Goal: Check status: Check status

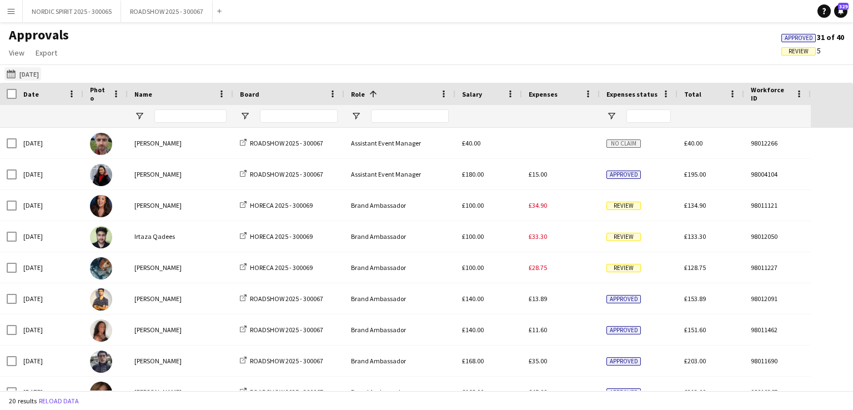
scroll to position [311, 0]
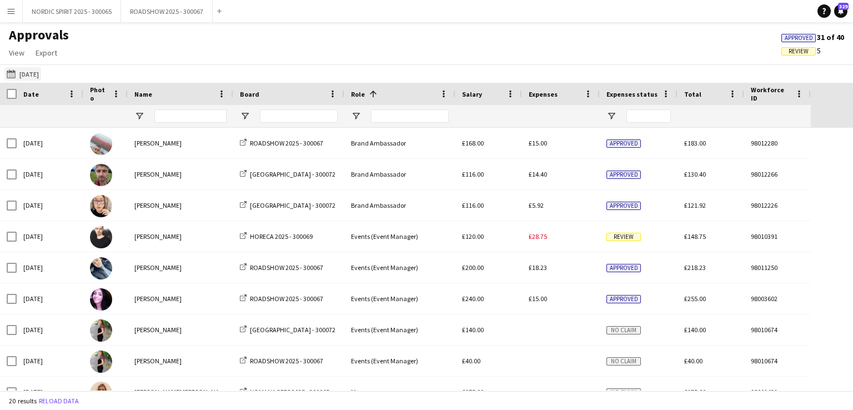
click at [41, 76] on button "[DATE] [DATE]" at bounding box center [22, 73] width 37 height 13
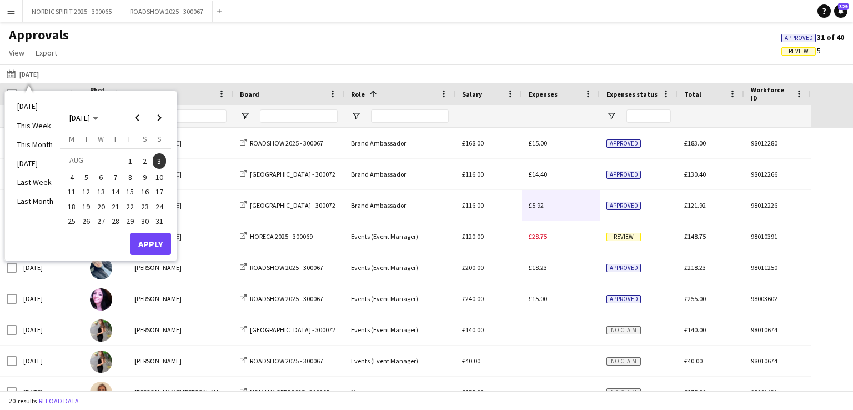
click at [131, 159] on span "1" at bounding box center [129, 161] width 13 height 16
click at [153, 244] on button "Apply" at bounding box center [150, 244] width 41 height 22
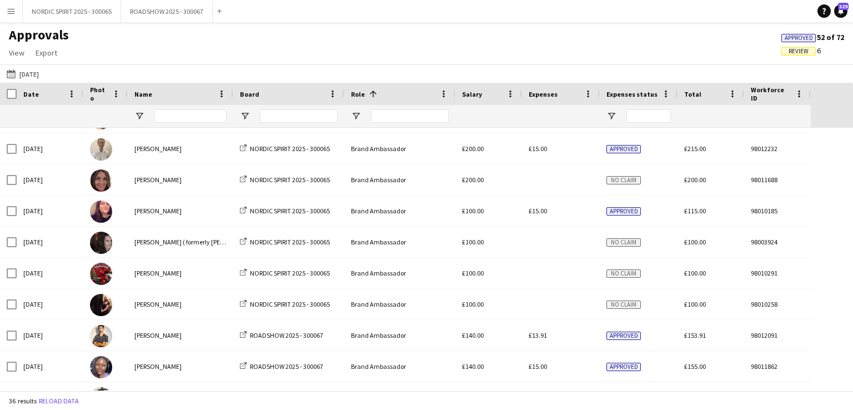
scroll to position [0, 0]
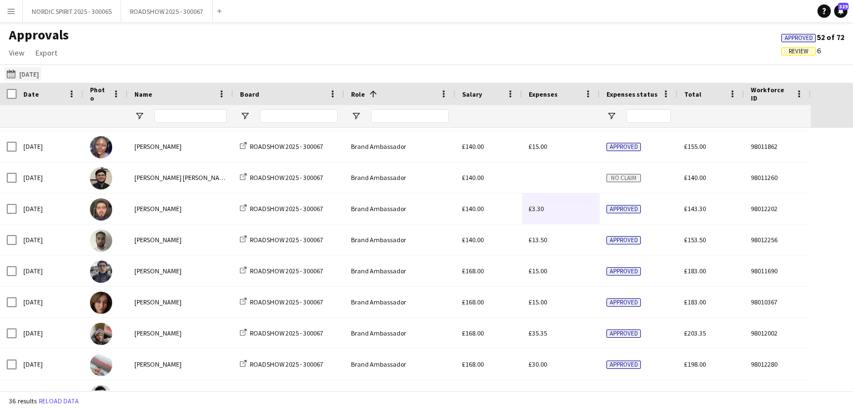
click at [31, 74] on button "[DATE] [DATE]" at bounding box center [22, 73] width 37 height 13
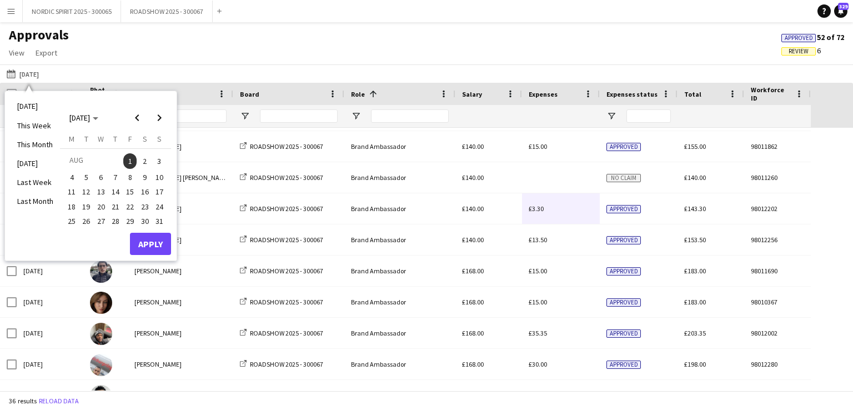
click at [145, 159] on span "2" at bounding box center [144, 161] width 13 height 16
click at [153, 243] on button "Apply" at bounding box center [150, 244] width 41 height 22
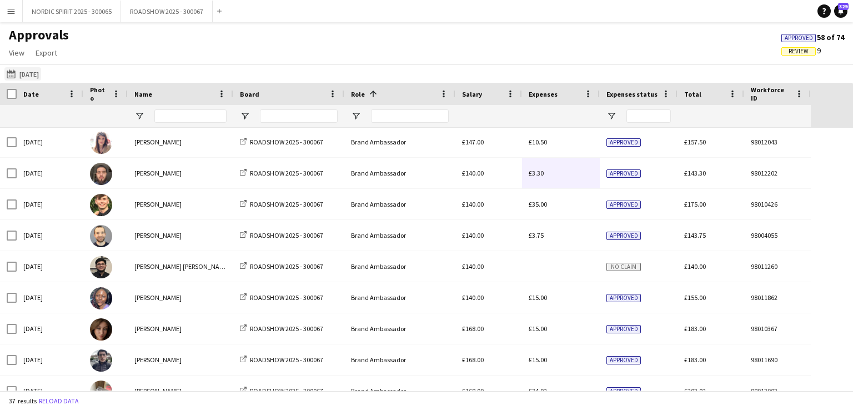
click at [32, 74] on button "[DATE] [DATE]" at bounding box center [22, 73] width 37 height 13
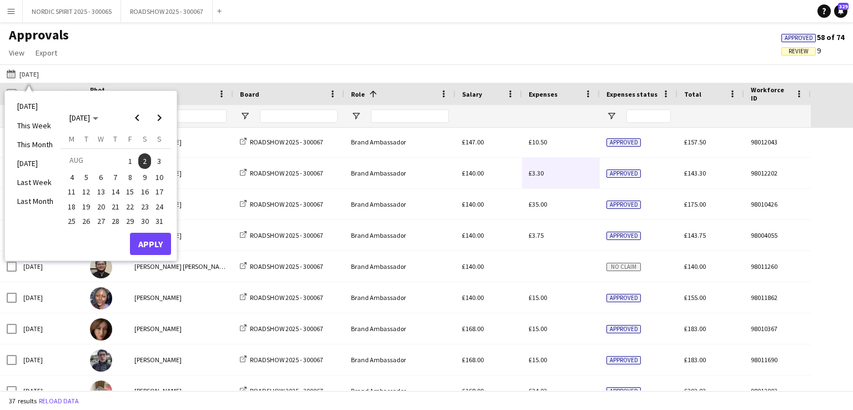
click at [160, 161] on span "3" at bounding box center [159, 161] width 13 height 16
click at [153, 238] on button "Apply" at bounding box center [150, 244] width 41 height 22
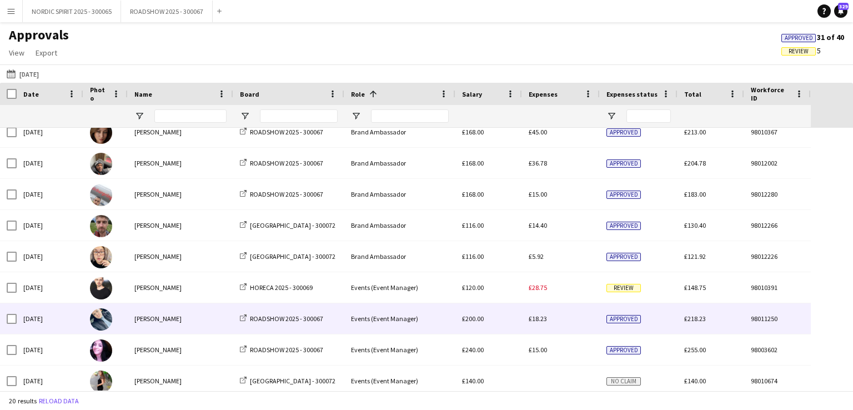
click at [542, 320] on span "£18.23" at bounding box center [538, 318] width 18 height 8
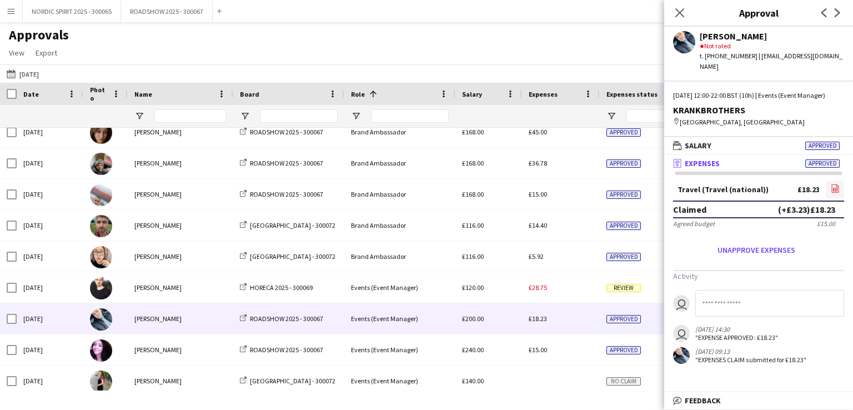
click at [835, 191] on icon at bounding box center [835, 189] width 4 height 3
click at [33, 74] on button "[DATE] [DATE]" at bounding box center [22, 73] width 37 height 13
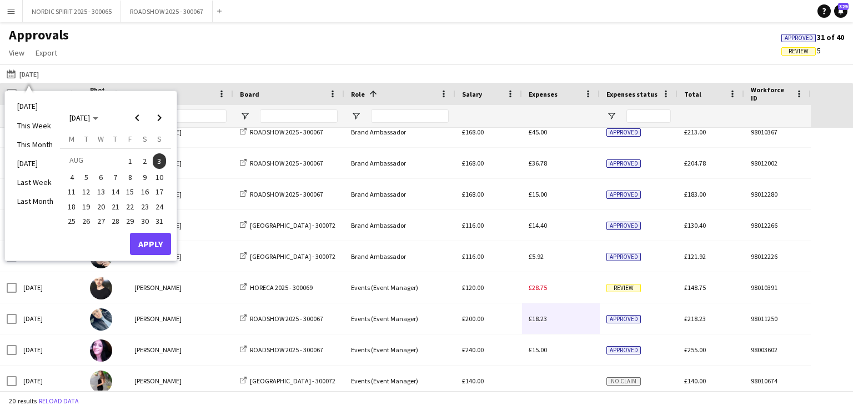
click at [116, 175] on span "7" at bounding box center [115, 177] width 13 height 13
click at [156, 243] on button "Apply" at bounding box center [150, 244] width 41 height 22
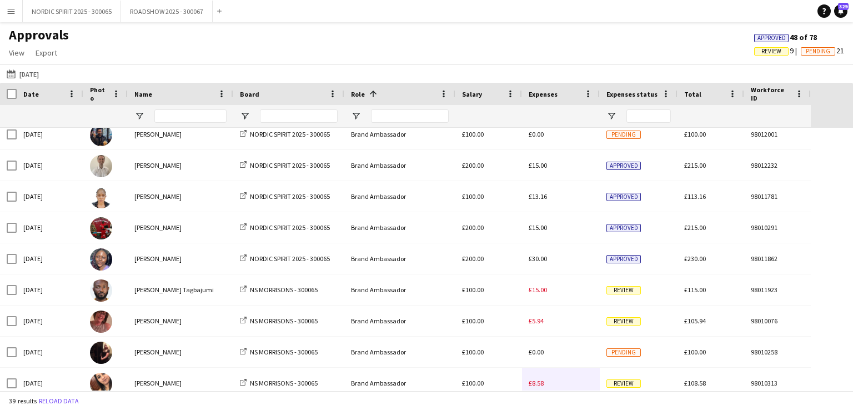
scroll to position [213, 0]
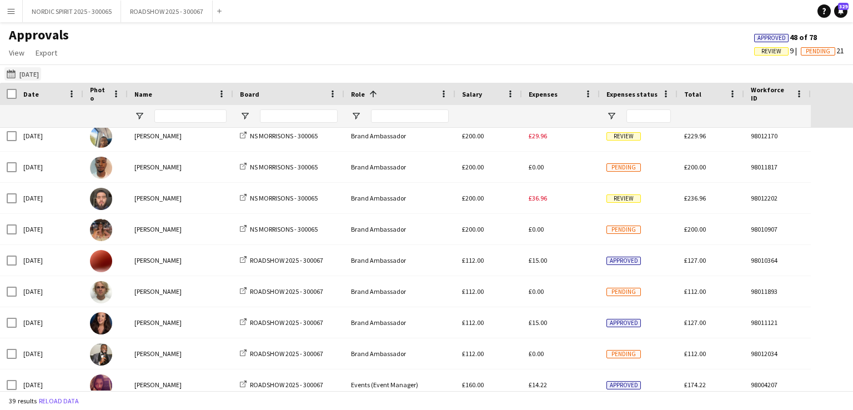
click at [40, 73] on button "[DATE] [DATE]" at bounding box center [22, 73] width 37 height 13
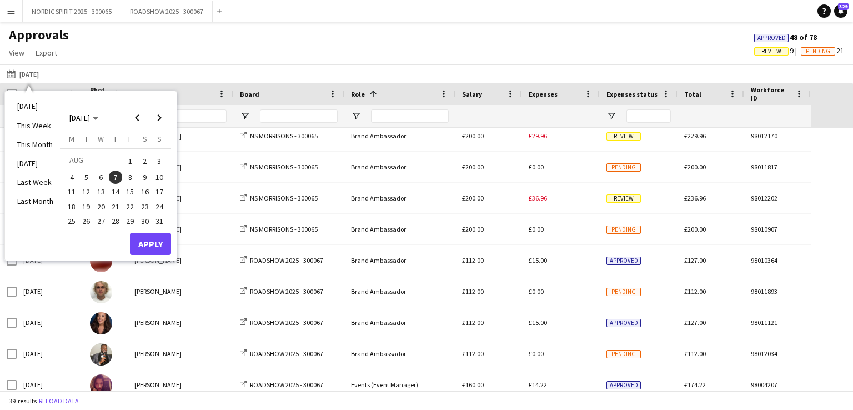
click at [145, 174] on span "9" at bounding box center [144, 177] width 13 height 13
click at [163, 240] on button "Apply" at bounding box center [150, 244] width 41 height 22
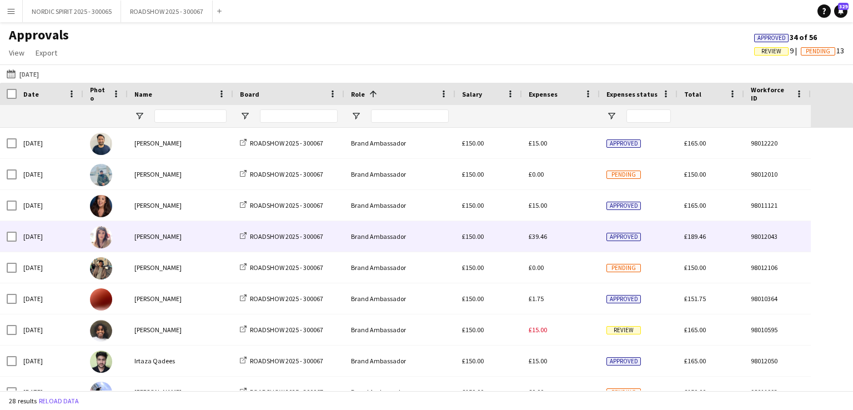
click at [537, 239] on span "£39.46" at bounding box center [538, 236] width 18 height 8
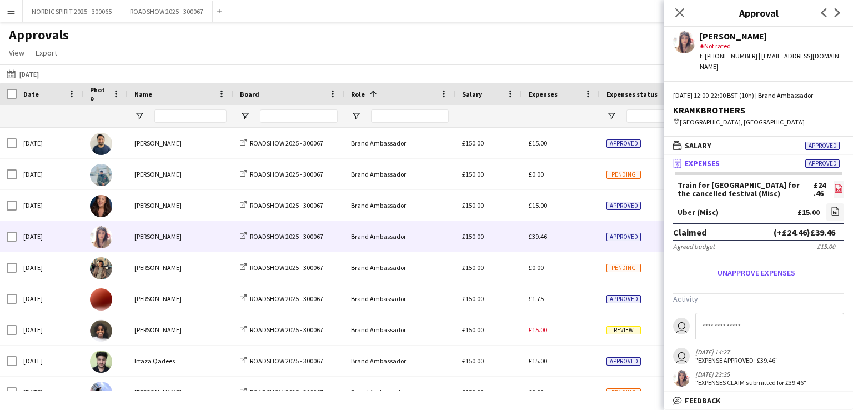
click at [839, 184] on icon "file-image" at bounding box center [838, 188] width 9 height 9
click at [834, 207] on icon "file-image" at bounding box center [835, 211] width 9 height 9
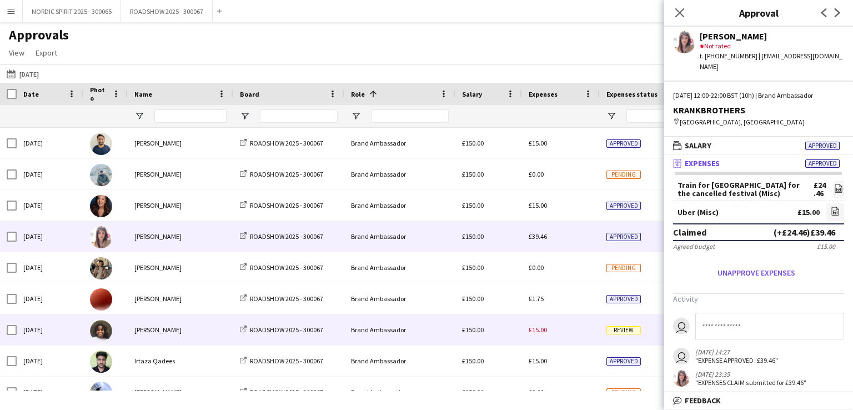
click at [538, 330] on span "£15.00" at bounding box center [538, 330] width 18 height 8
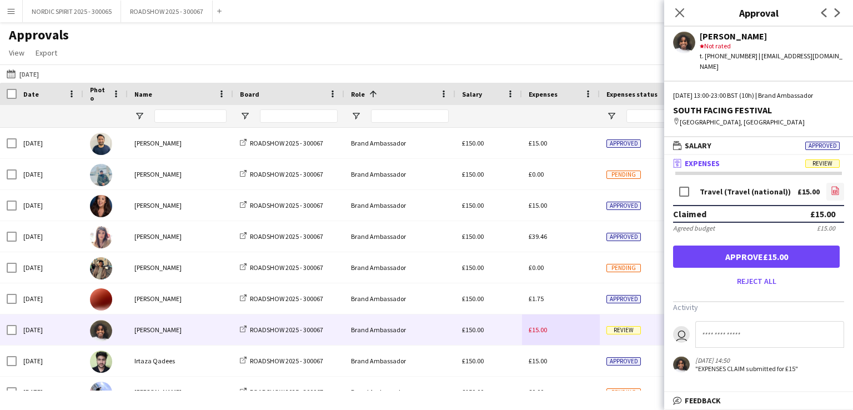
click at [837, 186] on icon "file-image" at bounding box center [835, 190] width 9 height 9
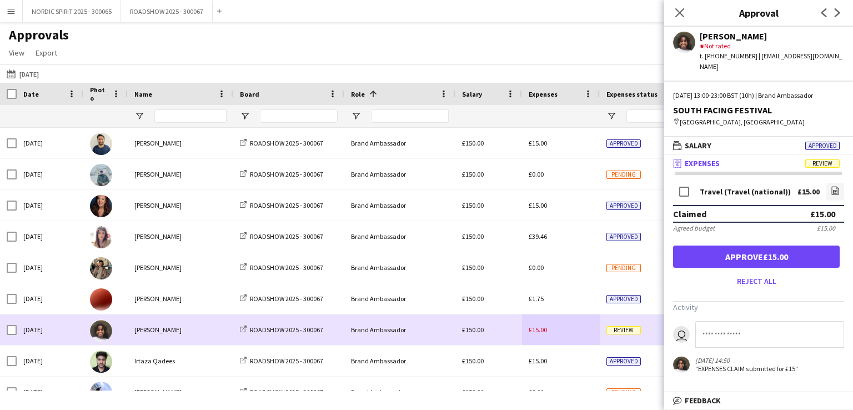
click at [568, 334] on div "£15.00" at bounding box center [561, 329] width 78 height 31
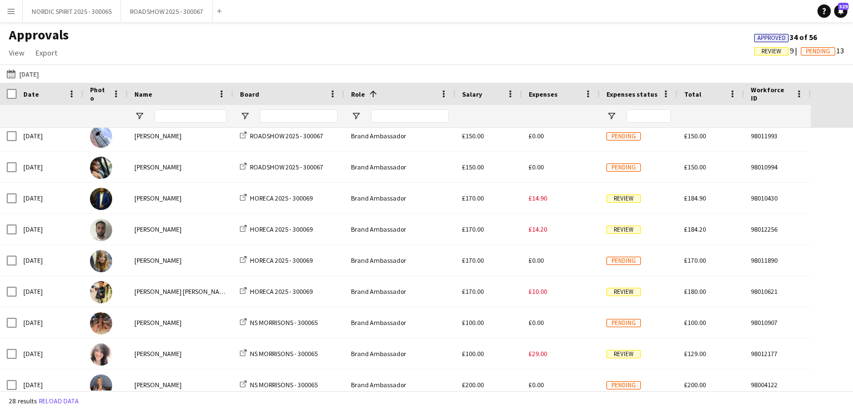
scroll to position [269, 0]
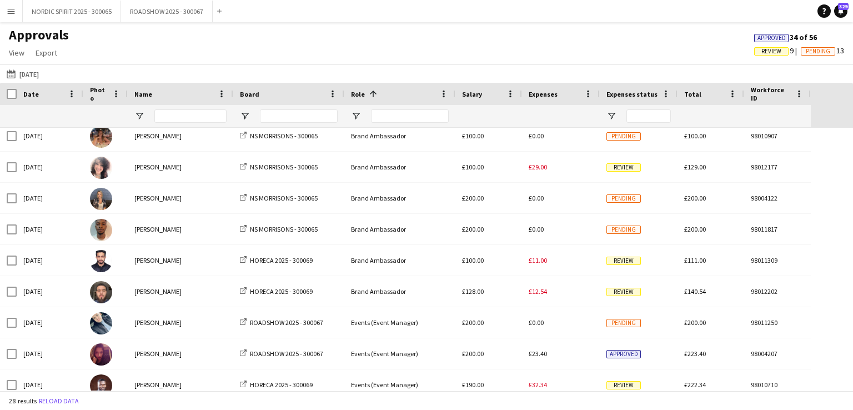
click at [36, 75] on button "[DATE] [DATE]" at bounding box center [22, 73] width 37 height 13
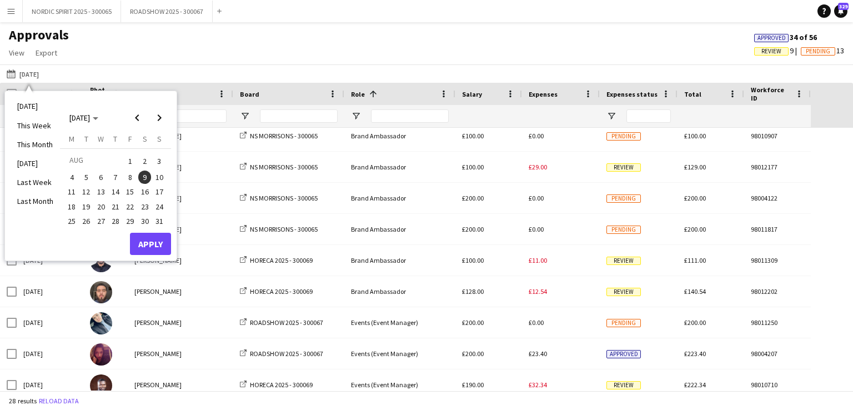
click at [161, 177] on span "10" at bounding box center [159, 177] width 13 height 13
click at [152, 243] on button "Apply" at bounding box center [150, 244] width 41 height 22
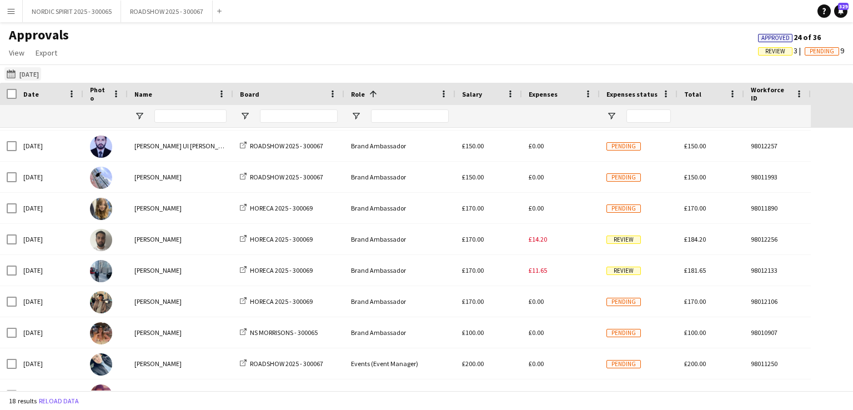
click at [28, 74] on button "[DATE] [DATE]" at bounding box center [22, 73] width 37 height 13
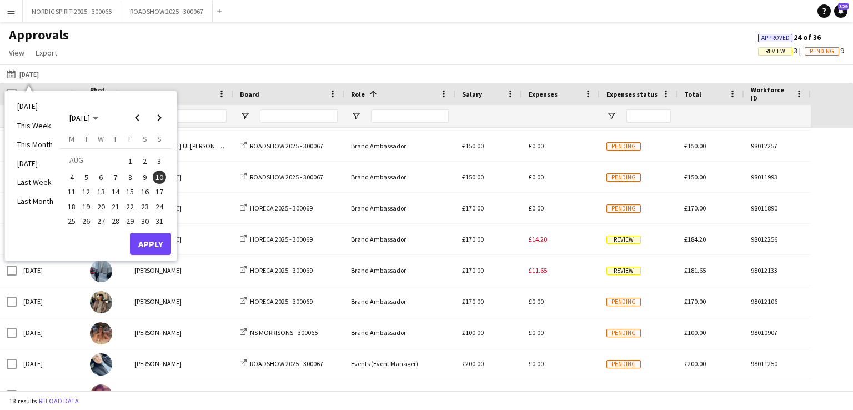
click at [133, 189] on span "15" at bounding box center [129, 192] width 13 height 13
click at [153, 240] on button "Apply" at bounding box center [150, 244] width 41 height 22
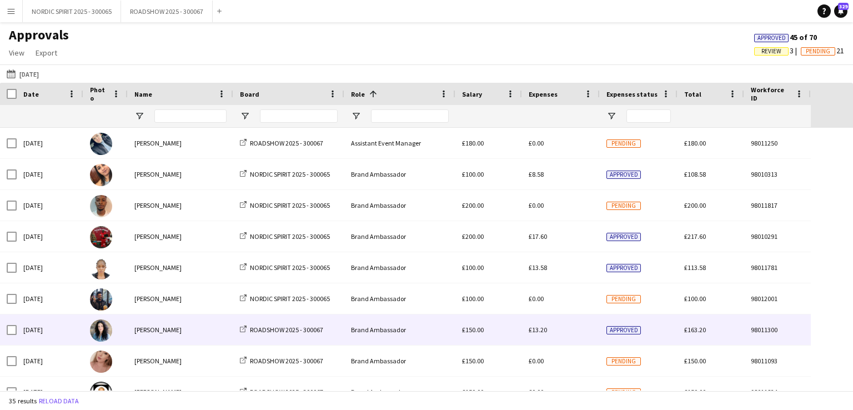
click at [541, 331] on span "£13.20" at bounding box center [538, 330] width 18 height 8
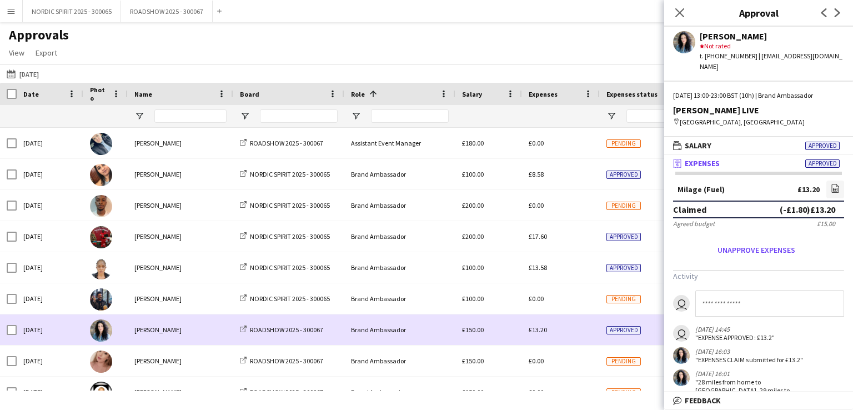
click at [560, 336] on div "£13.20" at bounding box center [561, 329] width 78 height 31
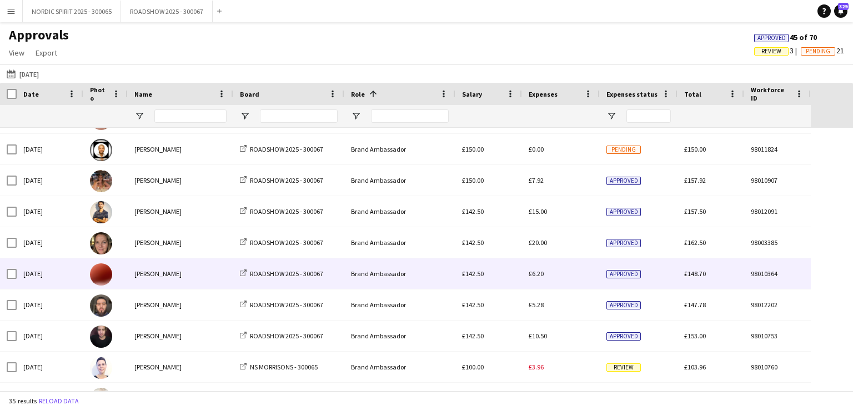
click at [538, 274] on span "£6.20" at bounding box center [536, 273] width 15 height 8
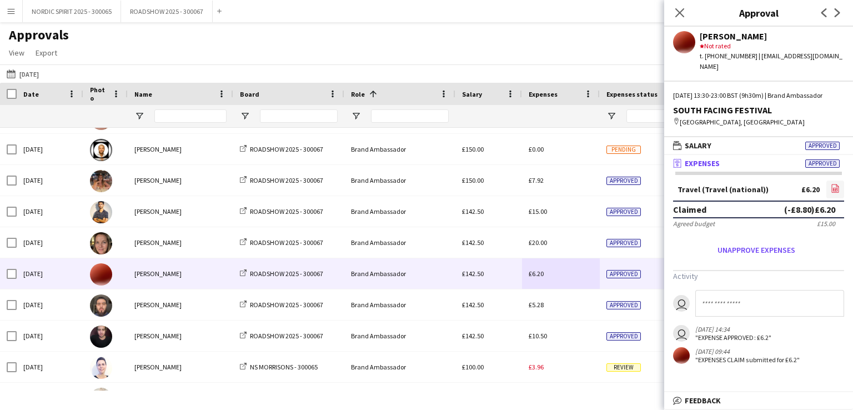
click at [834, 185] on icon "file-image" at bounding box center [835, 188] width 9 height 9
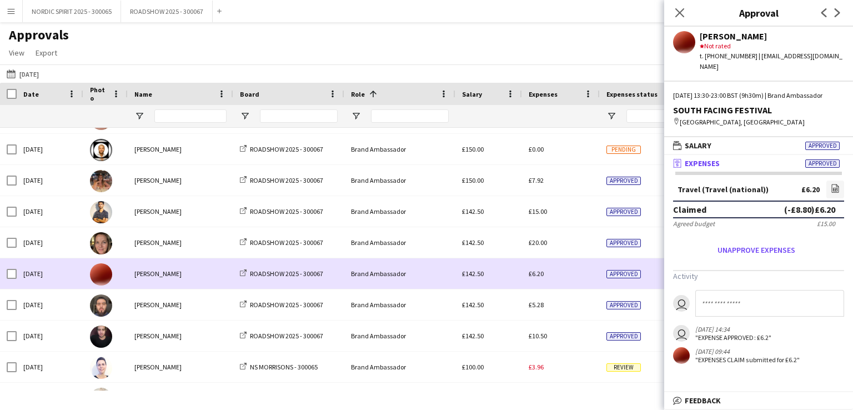
click at [573, 277] on div "£6.20" at bounding box center [561, 273] width 78 height 31
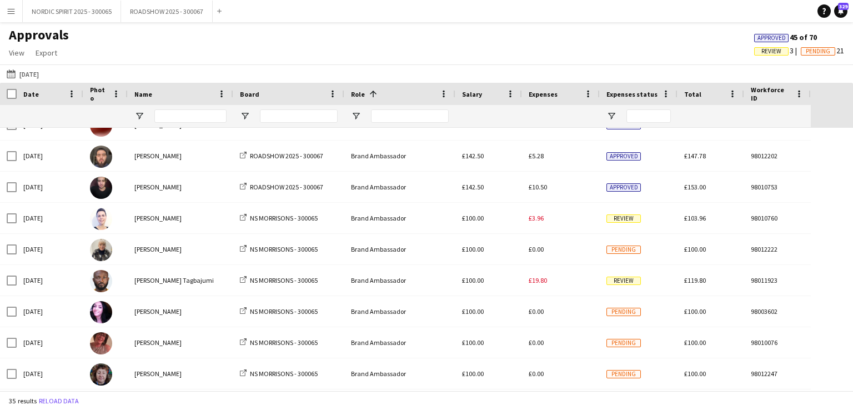
scroll to position [408, 0]
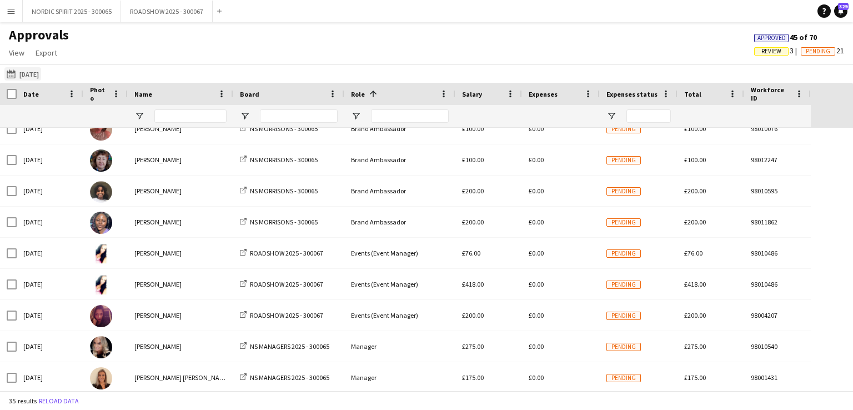
click at [38, 74] on button "[DATE] [DATE]" at bounding box center [22, 73] width 37 height 13
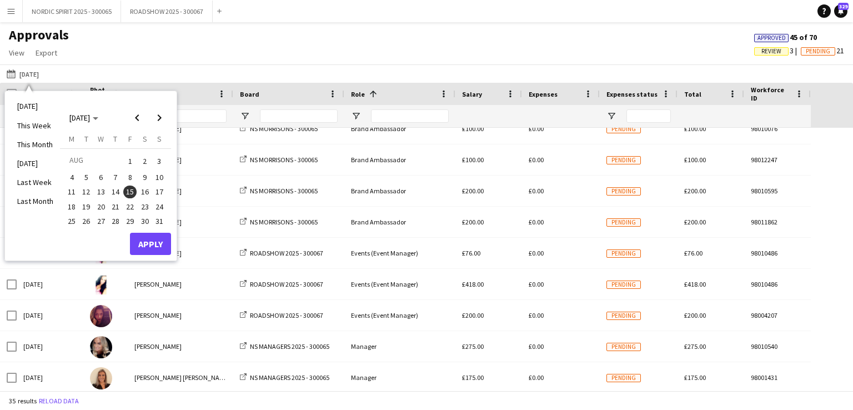
click at [147, 191] on span "16" at bounding box center [144, 192] width 13 height 13
click at [160, 238] on button "Apply" at bounding box center [150, 244] width 41 height 22
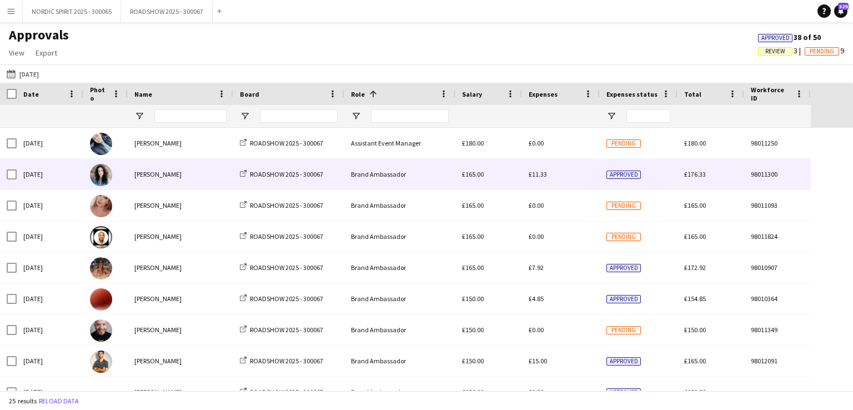
click at [543, 177] on span "£11.33" at bounding box center [538, 174] width 18 height 8
